Goal: Information Seeking & Learning: Learn about a topic

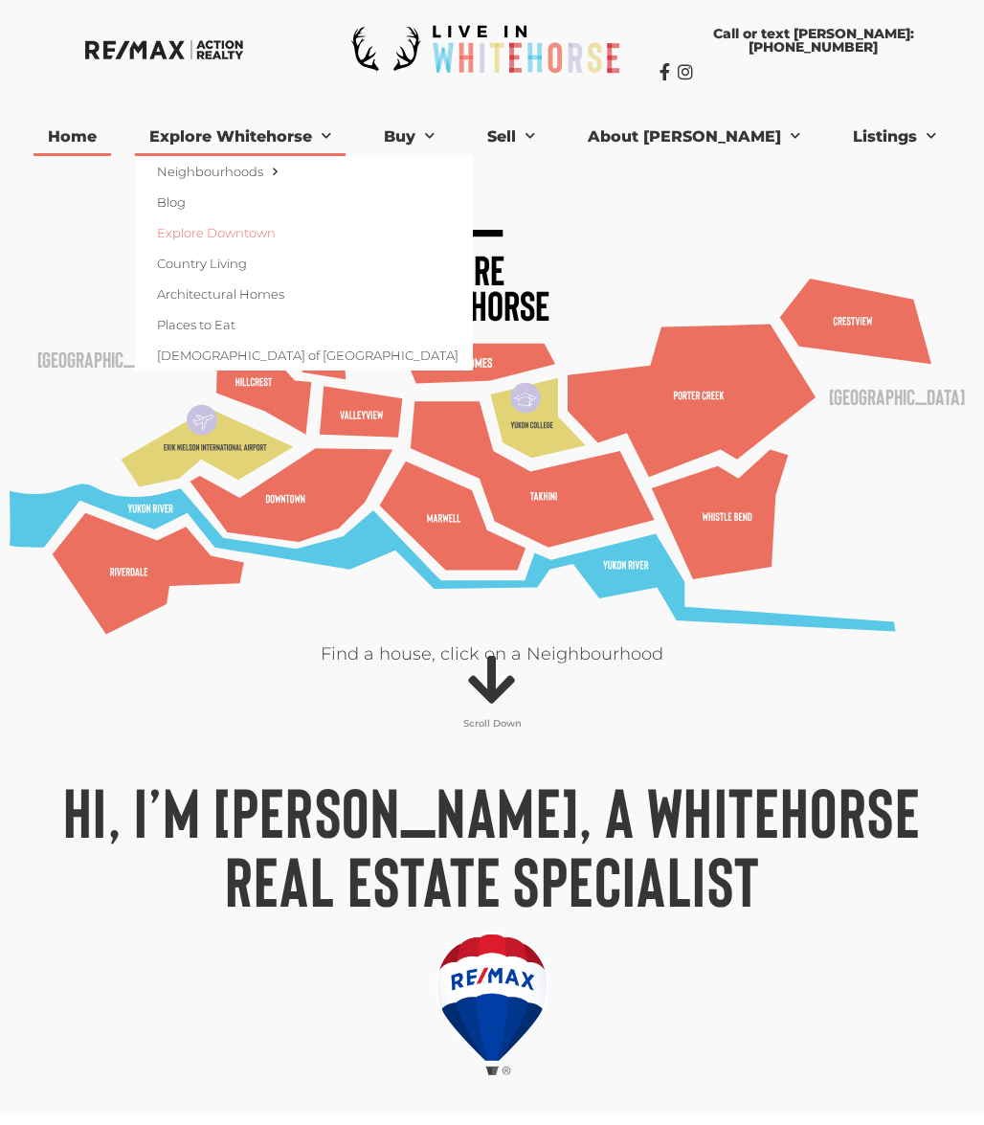
click at [244, 237] on link "Explore Downtown" at bounding box center [304, 232] width 338 height 31
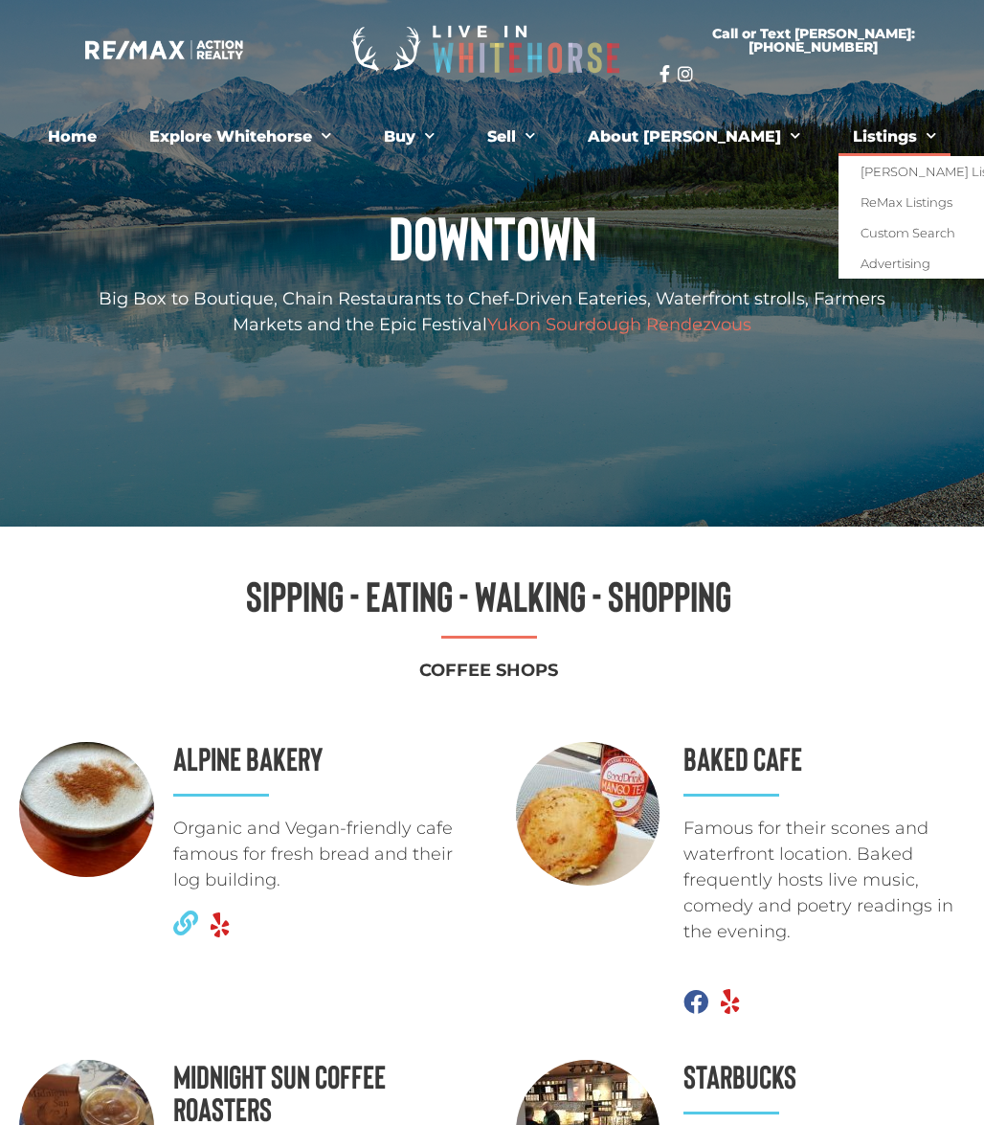
click at [839, 132] on link "Listings" at bounding box center [895, 137] width 112 height 38
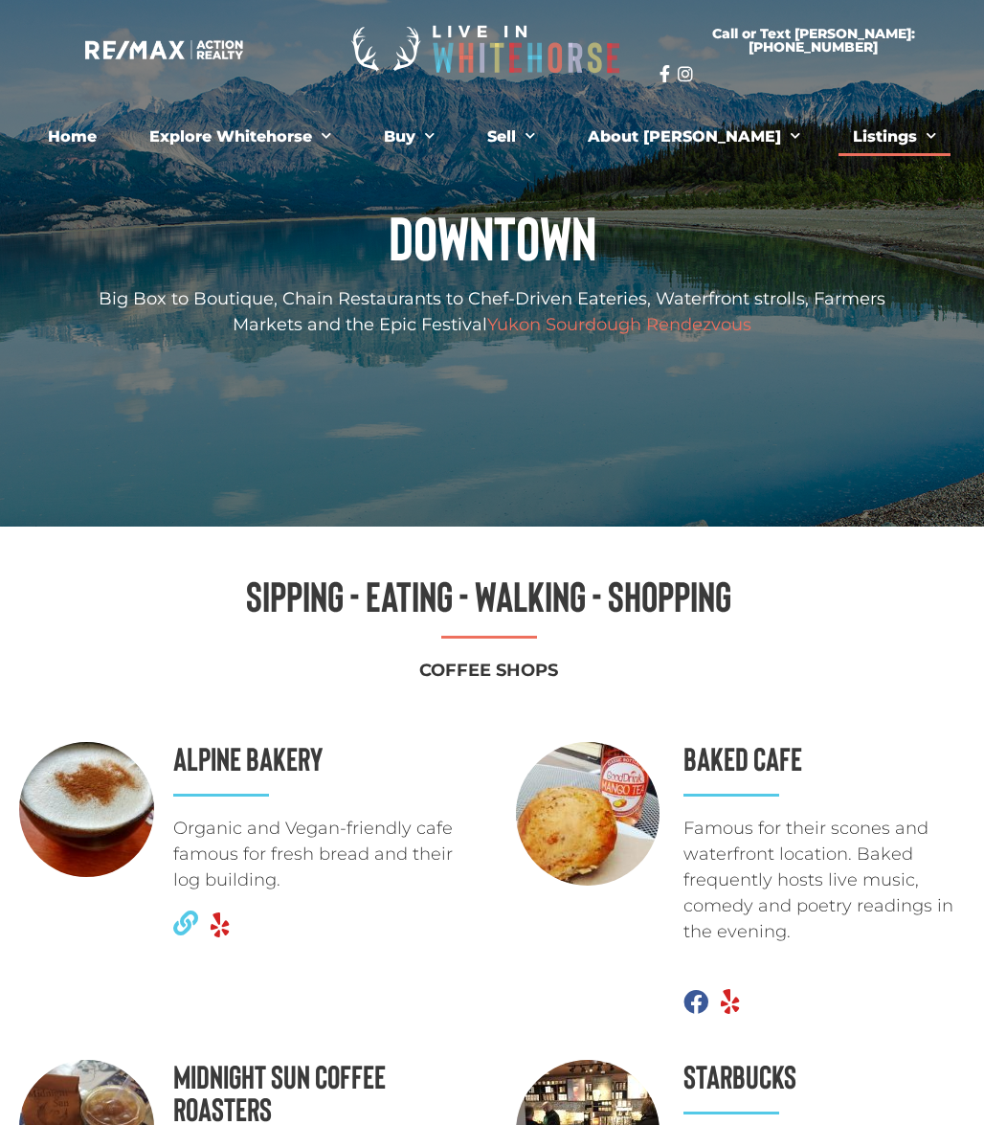
click at [839, 132] on link "Listings" at bounding box center [895, 137] width 112 height 38
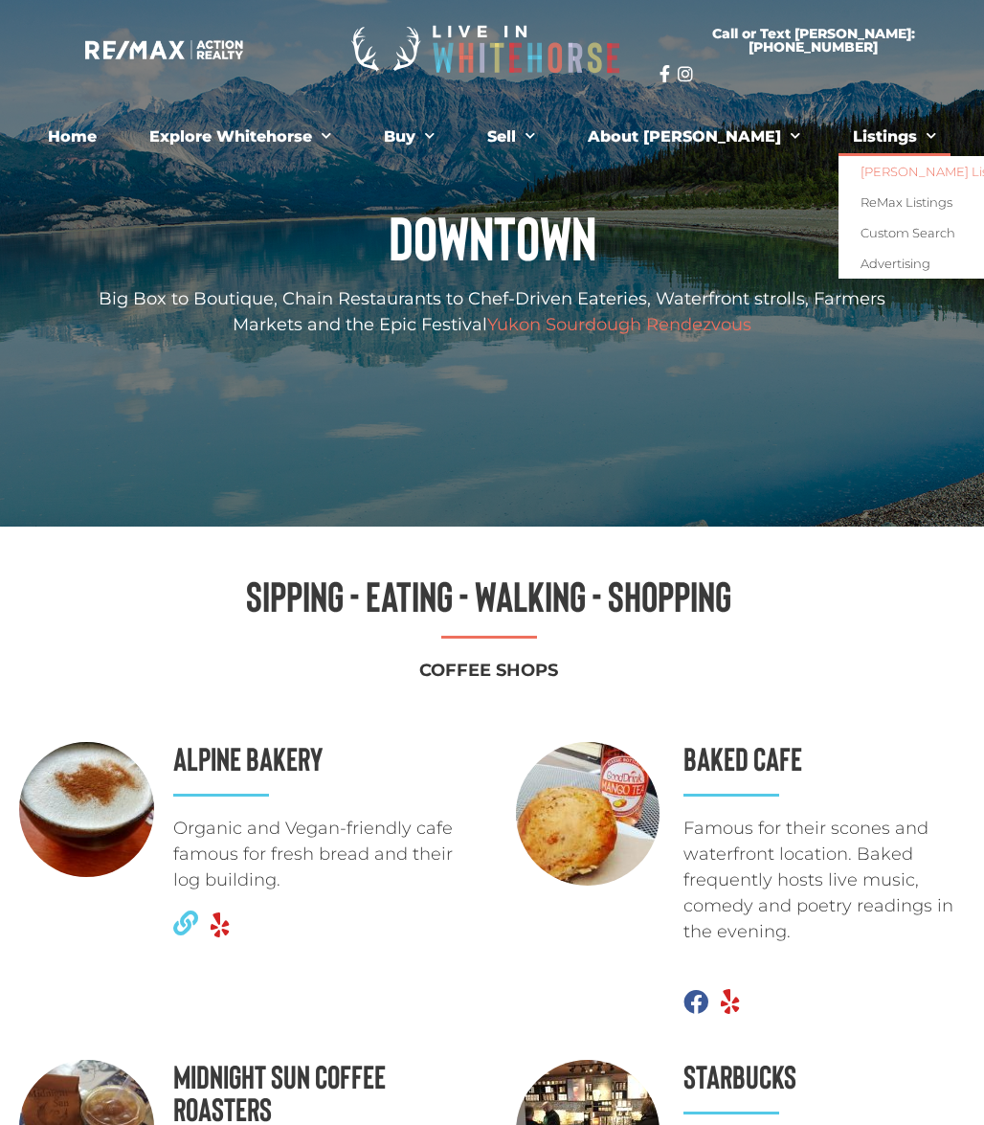
click at [839, 171] on link "[PERSON_NAME] Listings" at bounding box center [936, 171] width 194 height 31
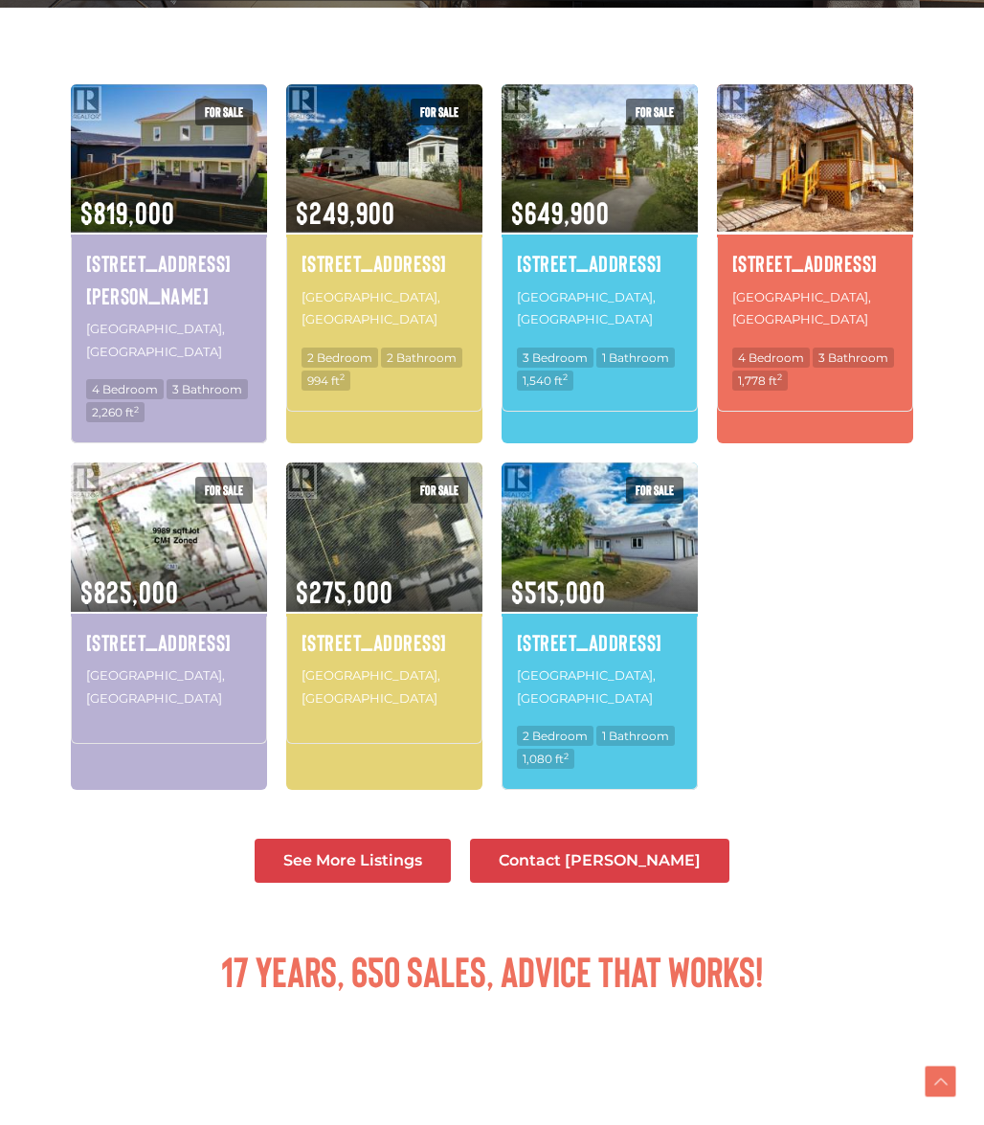
scroll to position [600, 0]
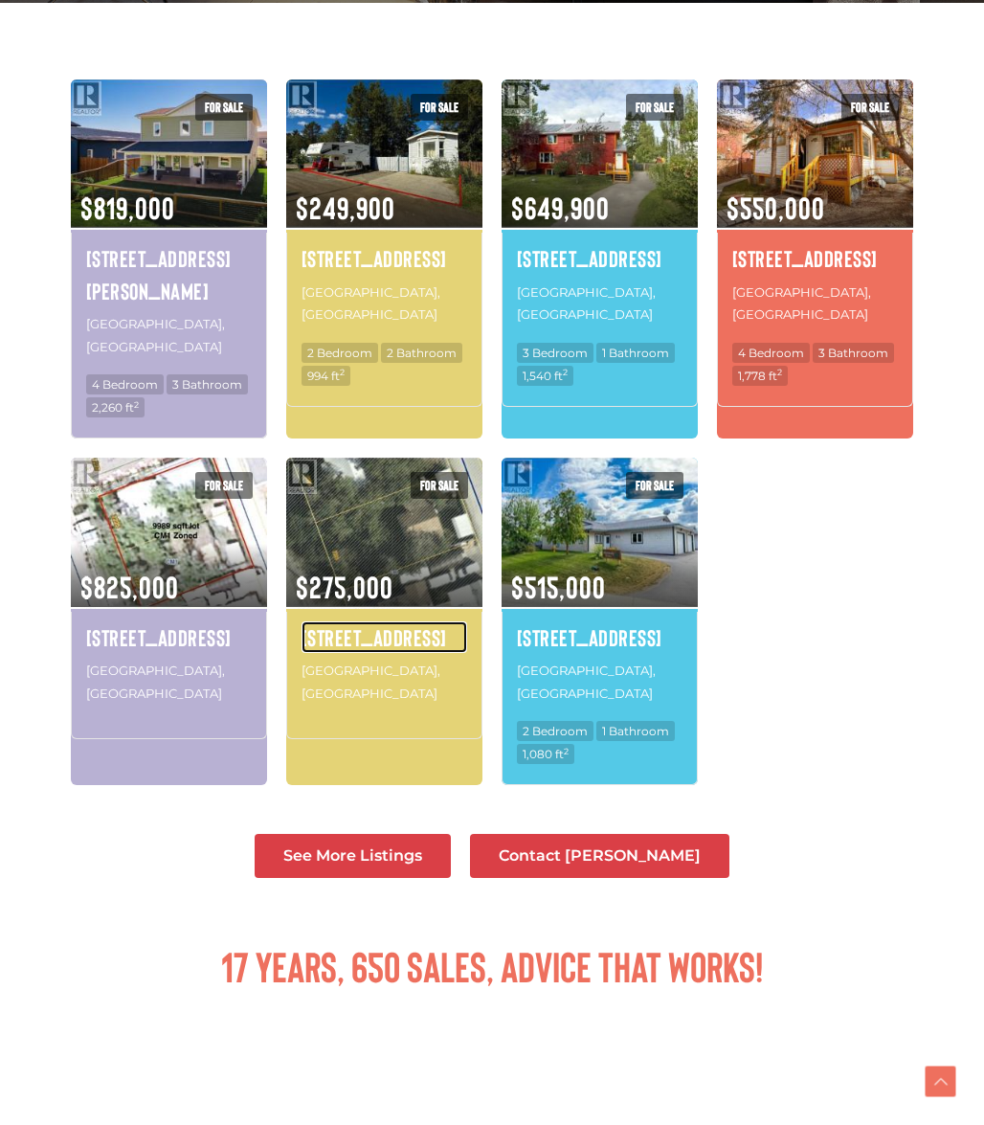
click at [394, 621] on h4 "7223 7th Avenue" at bounding box center [385, 637] width 166 height 33
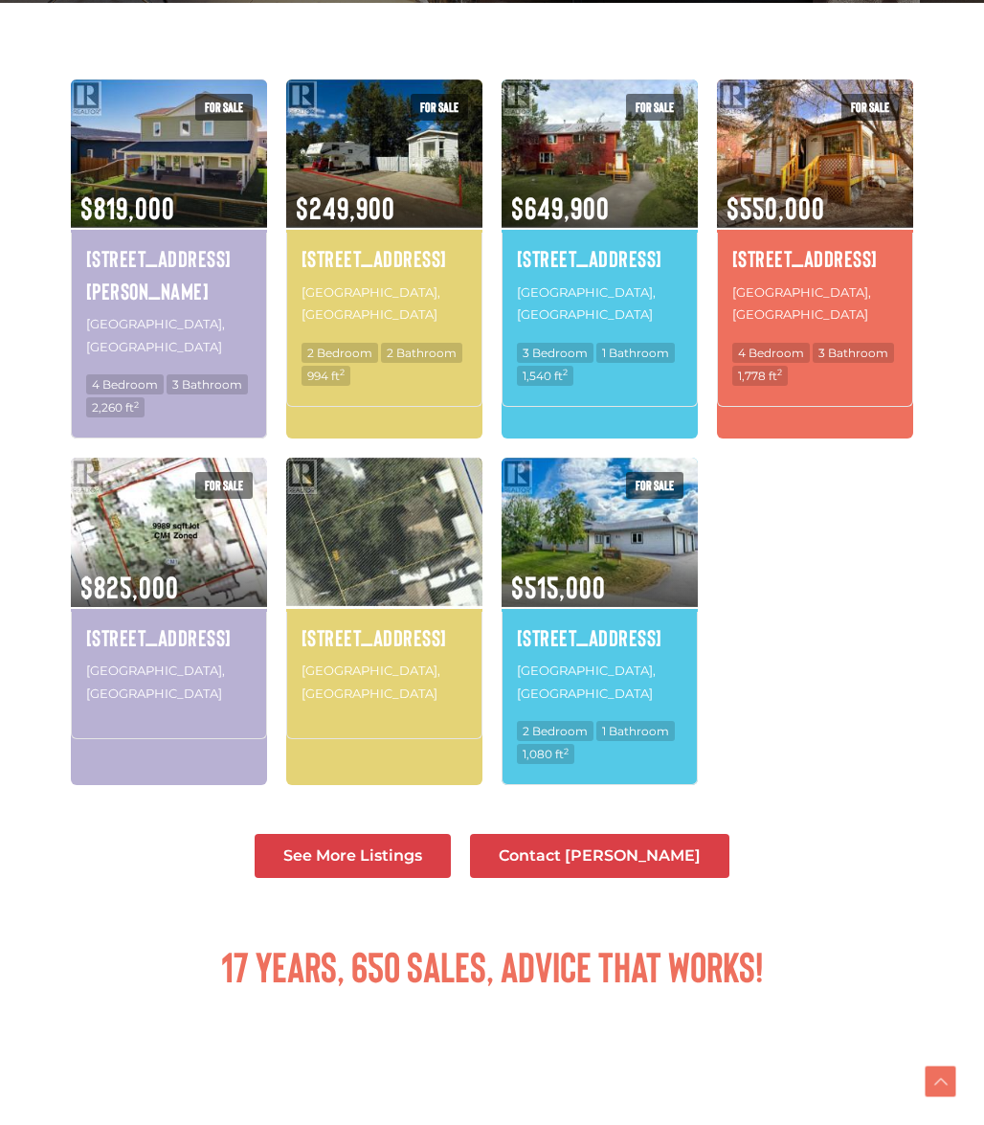
click at [354, 468] on img at bounding box center [384, 531] width 196 height 153
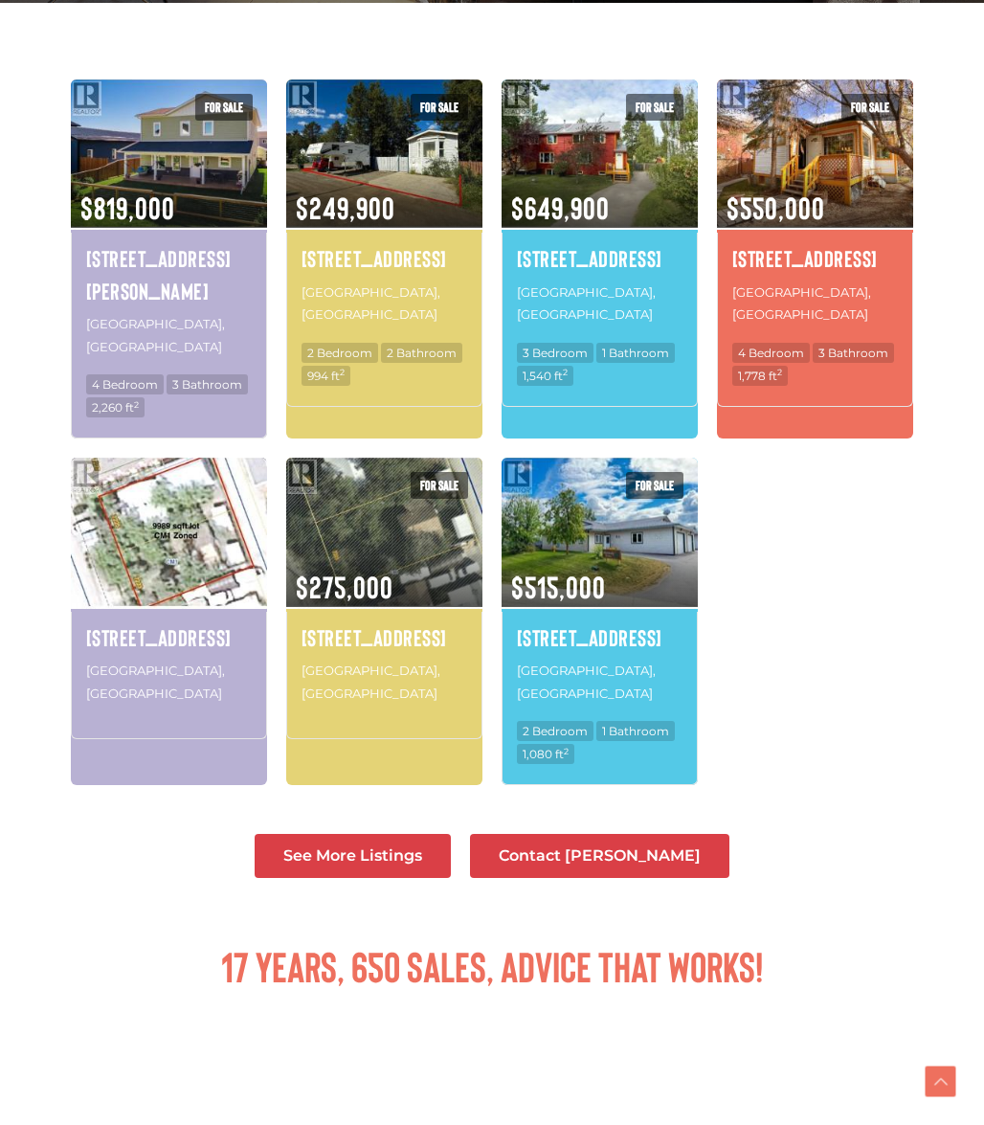
click at [147, 524] on img at bounding box center [169, 531] width 196 height 153
click at [195, 525] on img at bounding box center [169, 531] width 196 height 153
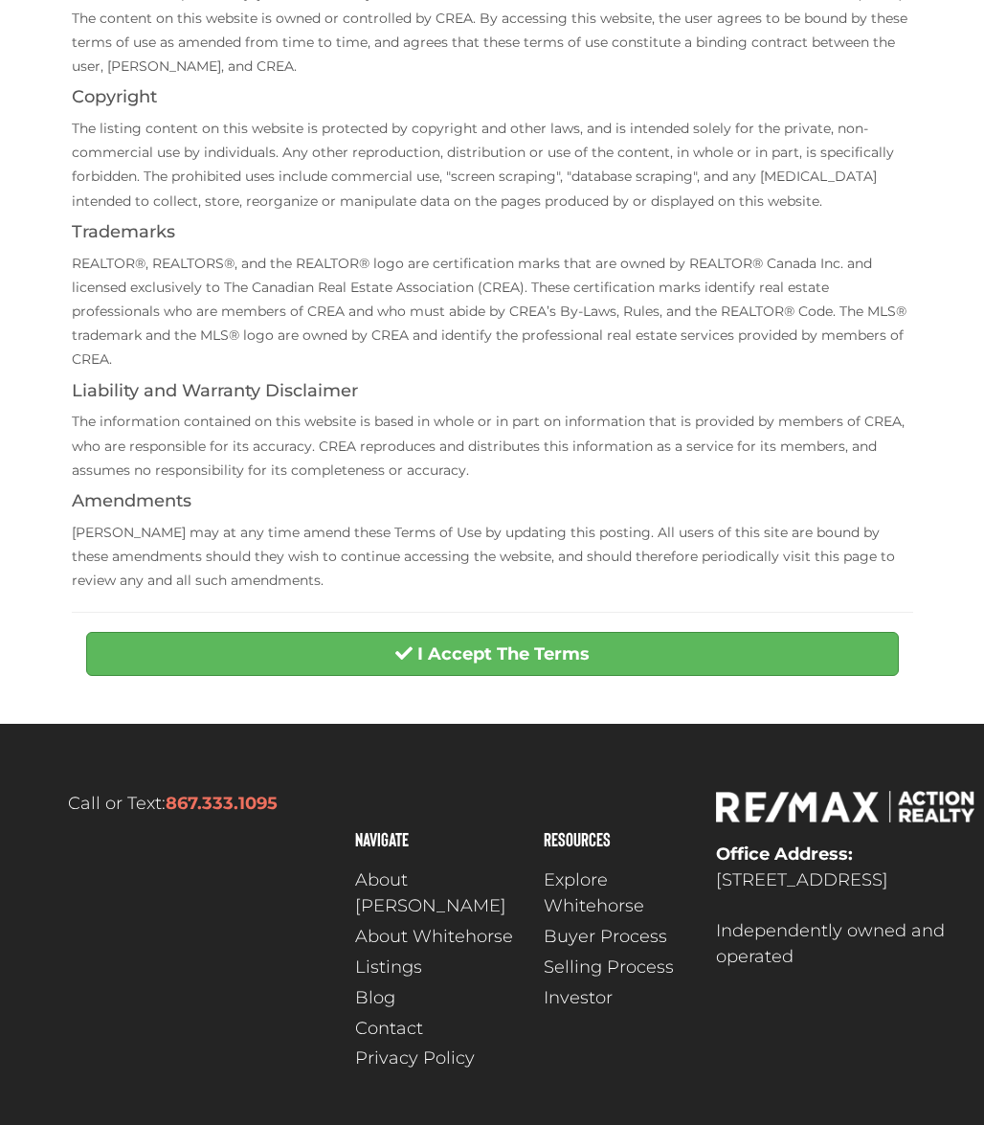
scroll to position [365, 0]
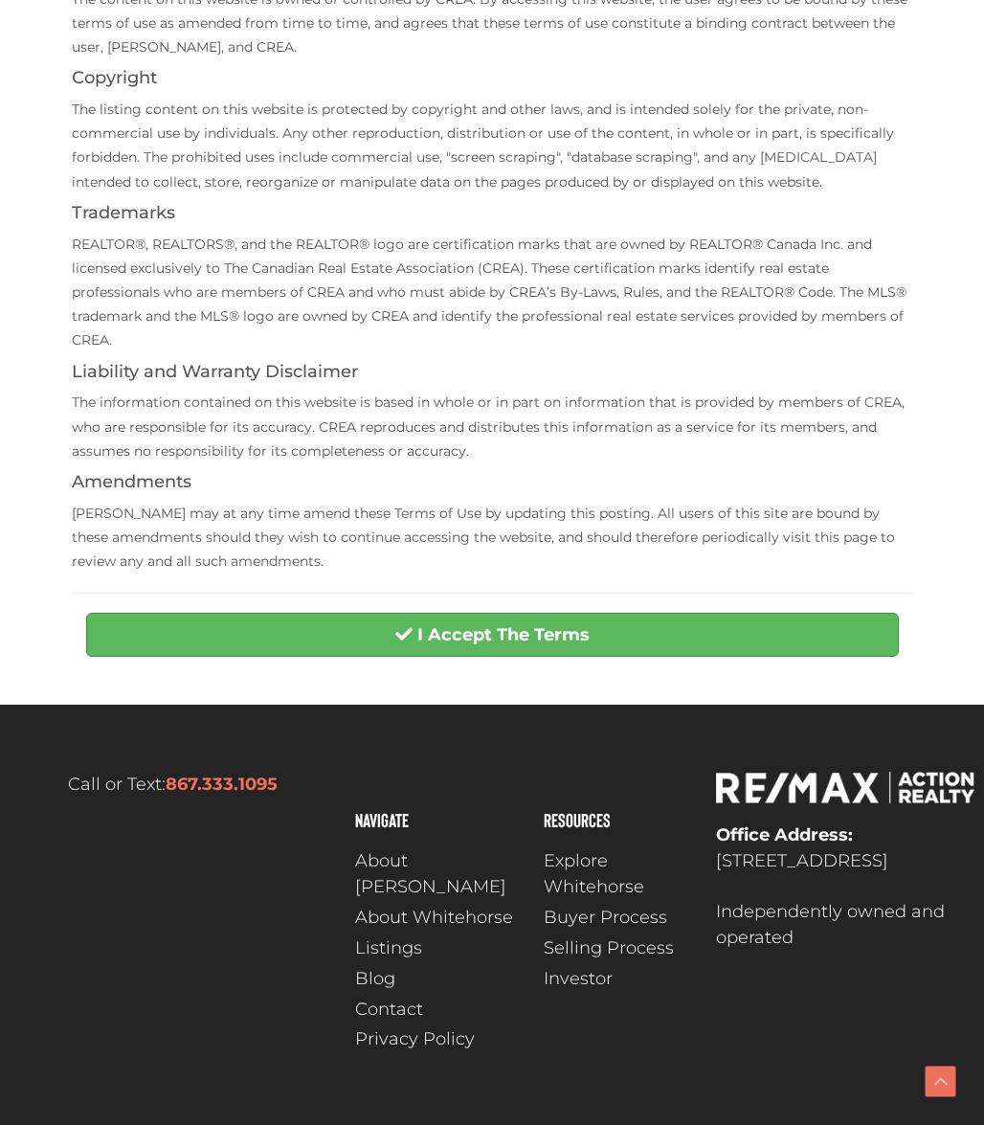
click at [407, 864] on span "About [PERSON_NAME]" at bounding box center [439, 874] width 169 height 52
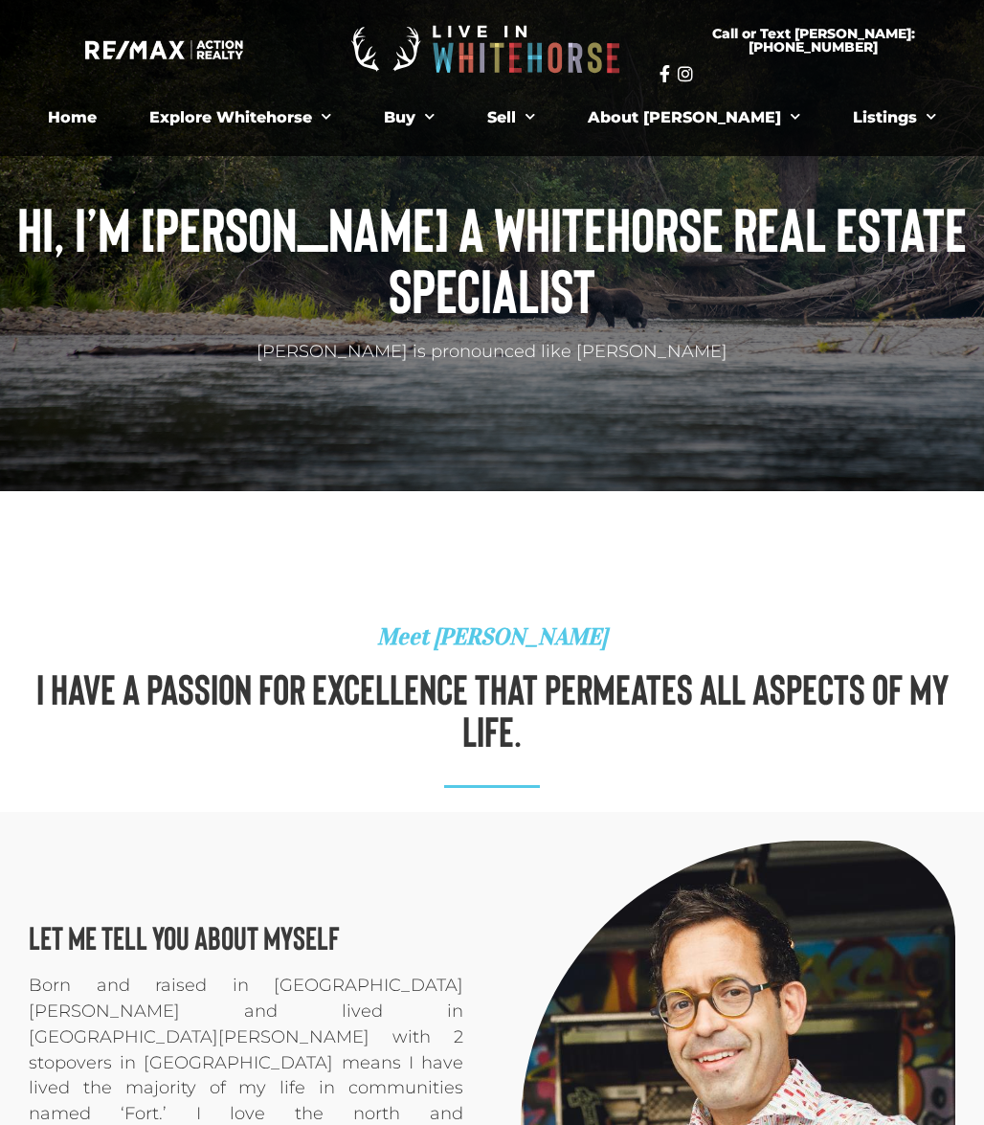
scroll to position [5, 0]
